Goal: Check status: Check status

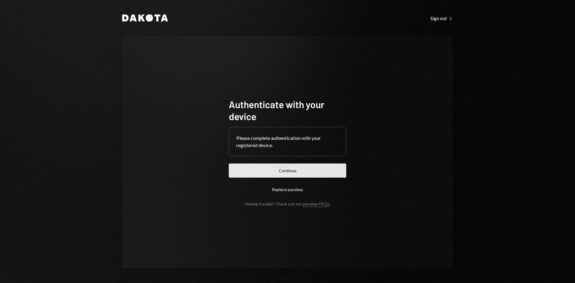
click at [267, 171] on button "Continue" at bounding box center [287, 170] width 117 height 14
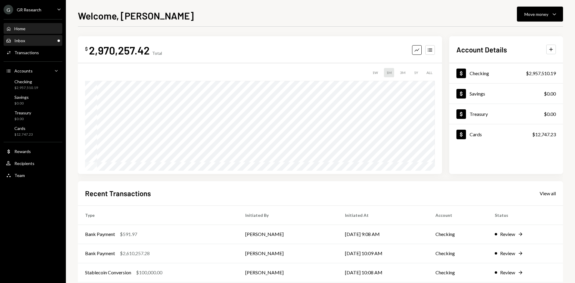
click at [48, 41] on div "Inbox Inbox" at bounding box center [33, 40] width 54 height 5
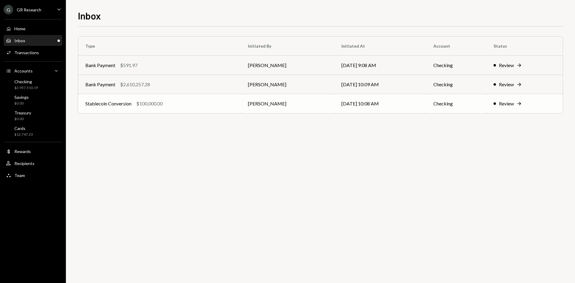
click at [174, 104] on div "Stablecoin Conversion $100,000.00" at bounding box center [159, 103] width 148 height 7
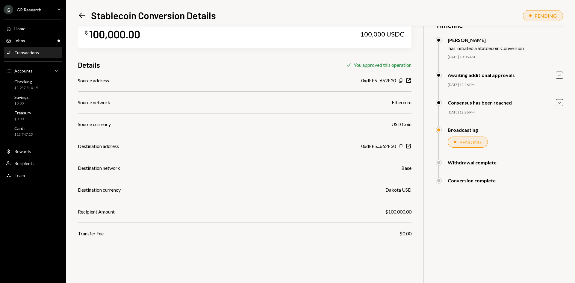
scroll to position [26, 0]
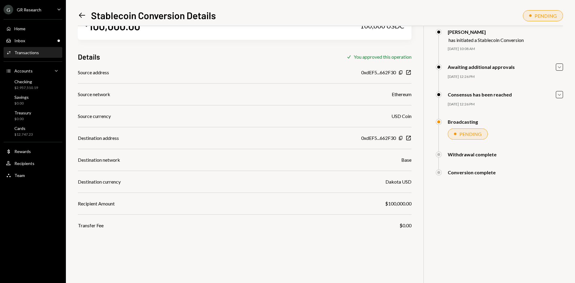
click at [82, 17] on icon "Left Arrow" at bounding box center [82, 15] width 8 height 8
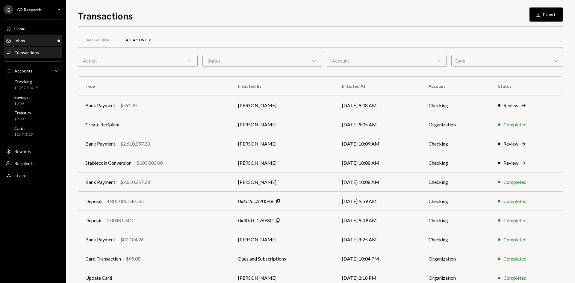
click at [40, 40] on div "Inbox Inbox" at bounding box center [33, 40] width 54 height 5
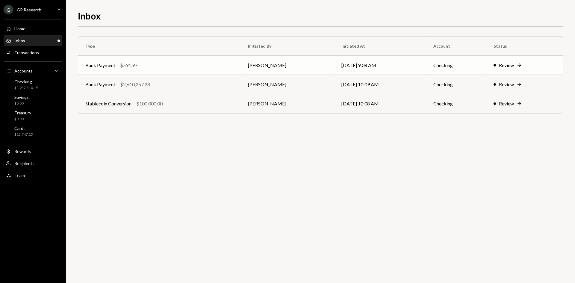
click at [160, 64] on div "Bank Payment $591.97" at bounding box center [159, 65] width 148 height 7
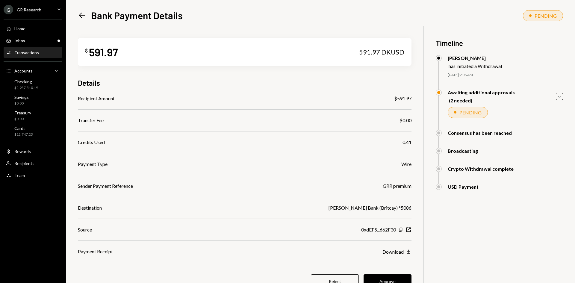
click at [83, 15] on icon "Left Arrow" at bounding box center [82, 15] width 8 height 8
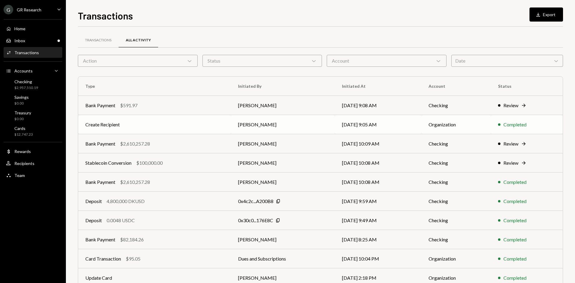
click at [182, 126] on td "Create Recipient" at bounding box center [154, 124] width 153 height 19
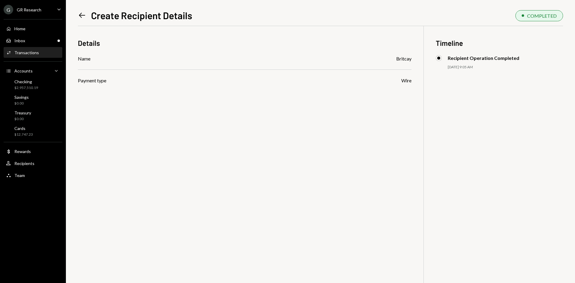
click at [81, 15] on icon at bounding box center [82, 15] width 6 height 5
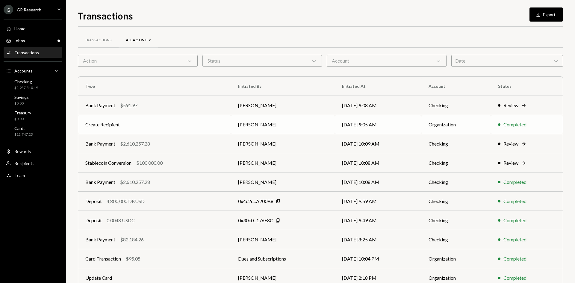
click at [141, 127] on td "Create Recipient" at bounding box center [154, 124] width 153 height 19
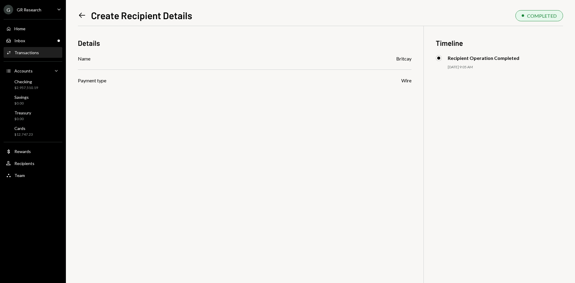
click at [80, 15] on icon at bounding box center [82, 15] width 6 height 5
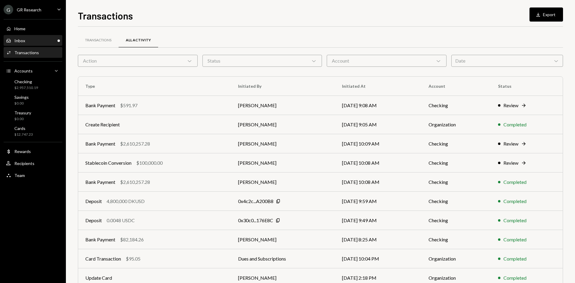
click at [46, 41] on div "Inbox Inbox" at bounding box center [33, 40] width 54 height 5
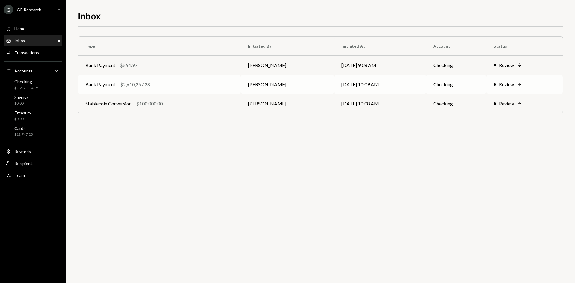
click at [192, 87] on div "Bank Payment $2,610,257.28" at bounding box center [159, 84] width 148 height 7
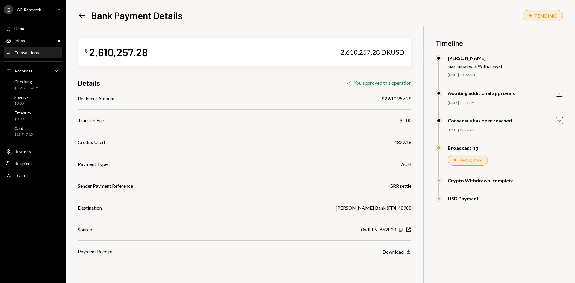
click at [84, 18] on icon "Left Arrow" at bounding box center [82, 15] width 8 height 8
